Goal: Task Accomplishment & Management: Manage account settings

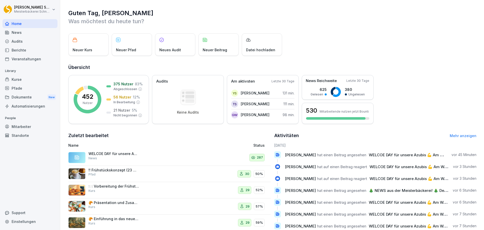
click at [30, 82] on div "Kurse" at bounding box center [30, 79] width 55 height 9
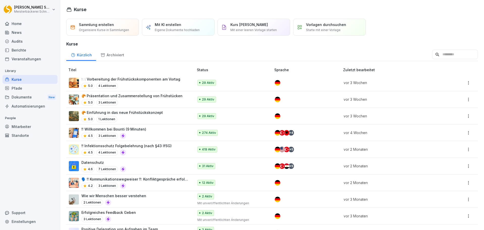
click at [131, 81] on p "🍽️ Vorbereitung der Frühstückskomponenten am Vortag" at bounding box center [130, 78] width 99 height 5
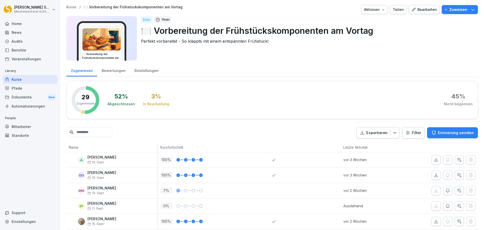
click at [22, 79] on div "Kurse" at bounding box center [30, 79] width 55 height 9
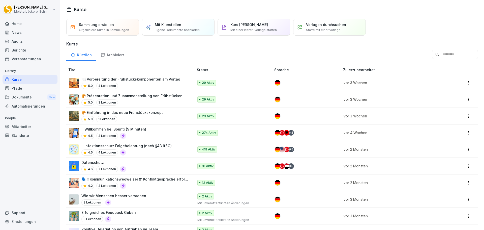
click at [241, 116] on div "29 Aktiv" at bounding box center [231, 116] width 69 height 6
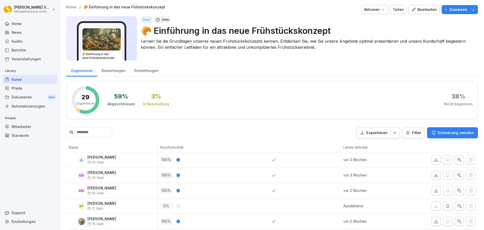
click at [458, 134] on p "Erinnerung senden" at bounding box center [456, 133] width 36 height 6
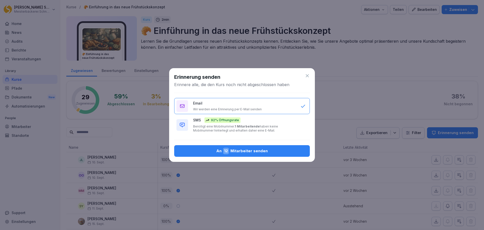
click at [249, 128] on b "1 Mitarbeitende" at bounding box center [247, 126] width 25 height 4
click at [249, 152] on div "An 12 Mitarbeiter senden" at bounding box center [242, 150] width 128 height 7
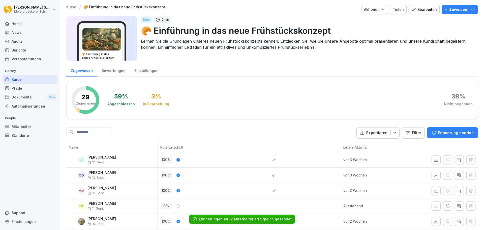
click at [28, 78] on div "Kurse" at bounding box center [30, 79] width 55 height 9
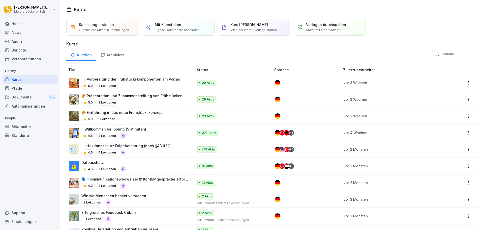
click at [303, 100] on div at bounding box center [305, 100] width 60 height 6
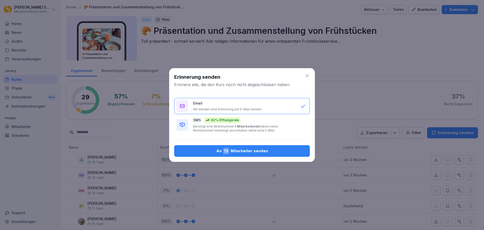
click at [237, 129] on p "Benötigt eine Mobilnummer. 1 Mitarbeitende haben keine Mobilnummer hinterlegt u…" at bounding box center [244, 128] width 102 height 8
click at [238, 150] on div "An 13 Mitarbeiter senden" at bounding box center [242, 150] width 128 height 7
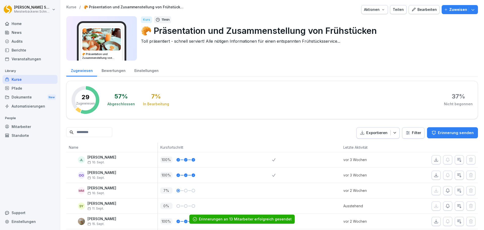
click at [28, 79] on div "Kurse" at bounding box center [30, 79] width 55 height 9
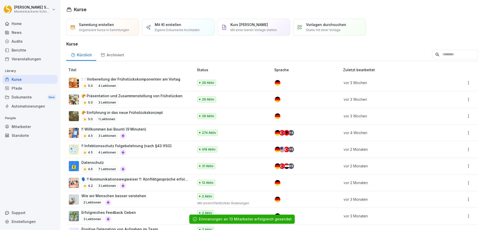
click at [168, 81] on p "🍽️ Vorbereitung der Frühstückskomponenten am Vortag" at bounding box center [130, 78] width 99 height 5
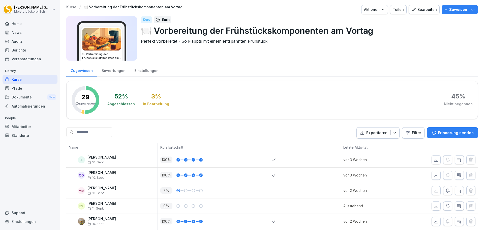
click at [457, 133] on p "Erinnerung senden" at bounding box center [456, 133] width 36 height 6
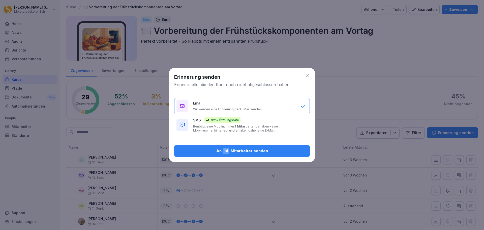
click at [224, 125] on p "Benötigt eine Mobilnummer. 1 Mitarbeitende haben keine Mobilnummer hinterlegt u…" at bounding box center [244, 128] width 102 height 8
click at [247, 153] on div "An 14 Mitarbeiter senden" at bounding box center [242, 150] width 128 height 7
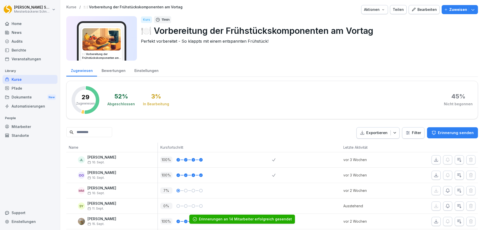
click at [35, 74] on p "Library" at bounding box center [30, 71] width 55 height 8
click at [33, 80] on div "Kurse" at bounding box center [30, 79] width 55 height 9
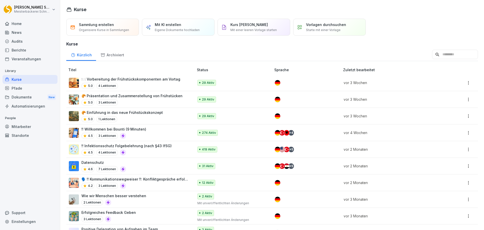
click at [167, 133] on div "!! Willkommen bei Bounti (9 Minuten) 4.5 3 Lektionen" at bounding box center [129, 132] width 120 height 12
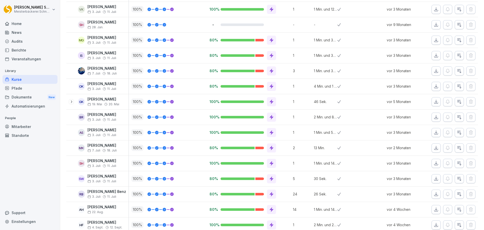
scroll to position [1034, 0]
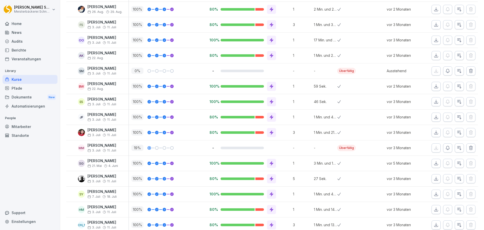
scroll to position [0, 0]
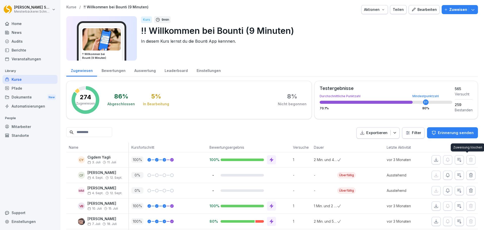
click at [458, 131] on p "Erinnerung senden" at bounding box center [456, 133] width 36 height 6
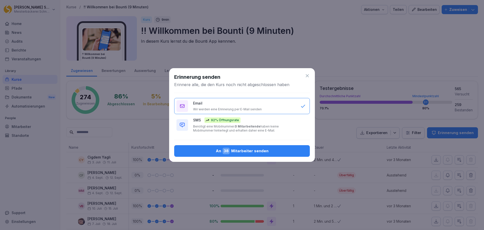
click at [202, 128] on p "Benötigt eine Mobilnummer. 0 Mitarbeitende haben keine Mobilnummer hinterlegt u…" at bounding box center [244, 128] width 102 height 8
click at [230, 151] on span "38" at bounding box center [226, 150] width 7 height 7
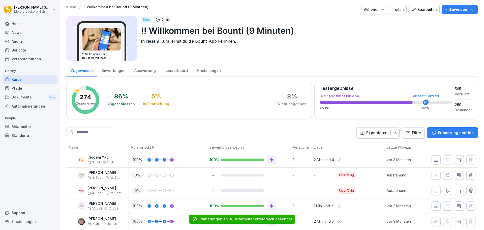
click at [19, 80] on div "Kurse" at bounding box center [30, 79] width 55 height 9
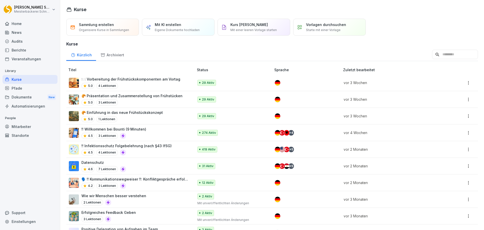
click at [160, 146] on p "!! Infektionsschutz Folgebelehrung (nach §43 IfSG)" at bounding box center [126, 145] width 90 height 5
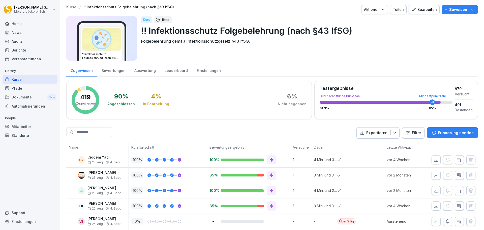
click at [460, 132] on p "Erinnerung senden" at bounding box center [456, 133] width 36 height 6
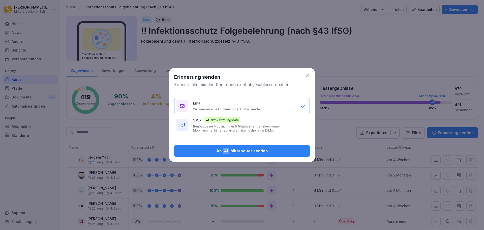
click at [235, 130] on p "Benötigt eine Mobilnummer. 0 Mitarbeitende haben keine Mobilnummer hinterlegt u…" at bounding box center [244, 128] width 102 height 8
click at [235, 151] on div "An 41 Mitarbeiter senden" at bounding box center [242, 150] width 128 height 7
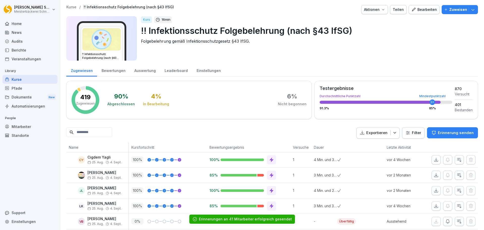
click at [392, 133] on icon "button" at bounding box center [394, 132] width 5 height 5
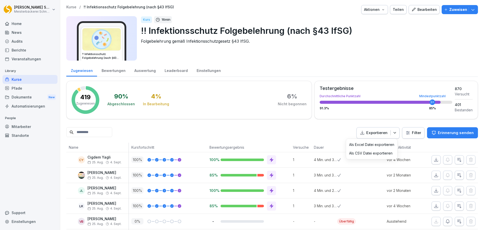
click at [383, 146] on p "Als Excel Datei exportieren" at bounding box center [371, 144] width 45 height 5
click at [470, 7] on icon "button" at bounding box center [472, 9] width 5 height 5
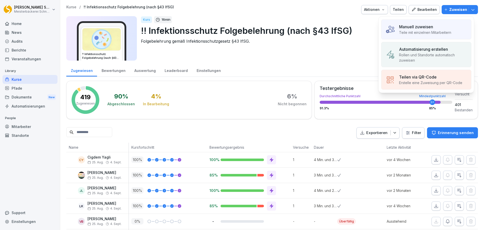
click at [51, 13] on html "Eric Schneckenburger Meisterbäckerei Schneckenburger Home News Audits Berichte …" at bounding box center [242, 115] width 484 height 230
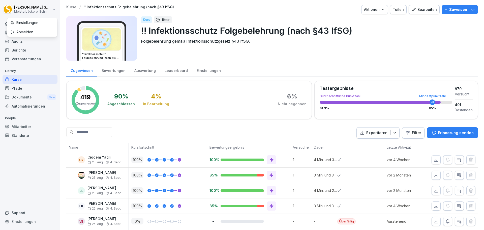
click at [23, 32] on div "Abmelden" at bounding box center [32, 31] width 50 height 9
